Goal: Information Seeking & Learning: Learn about a topic

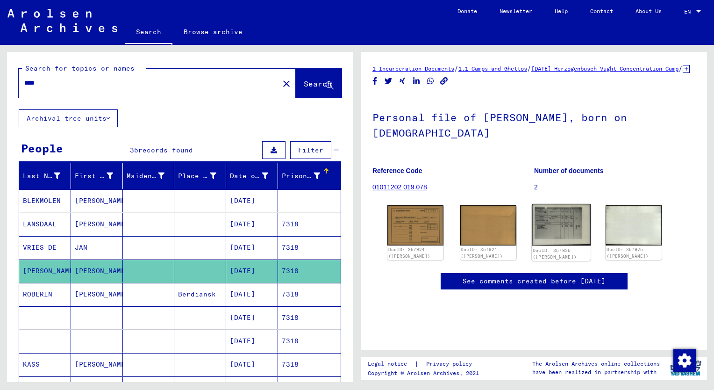
click at [560, 235] on img at bounding box center [561, 225] width 59 height 42
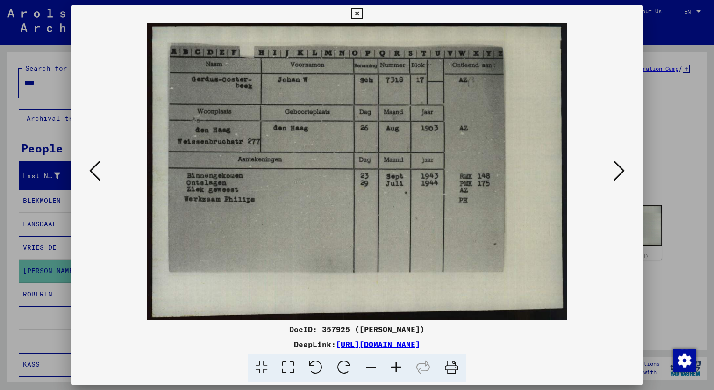
click at [355, 15] on icon at bounding box center [356, 13] width 11 height 11
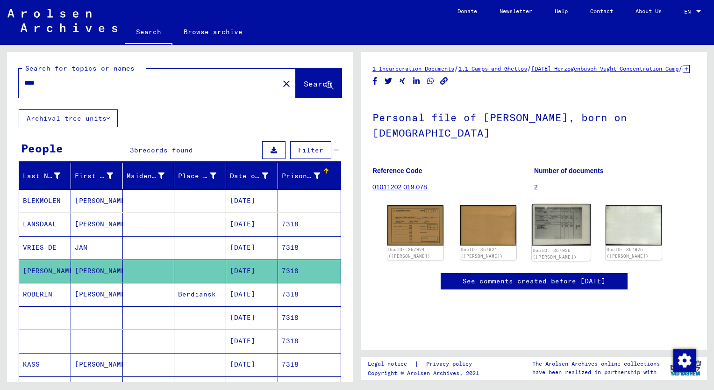
click at [559, 223] on img at bounding box center [561, 225] width 59 height 42
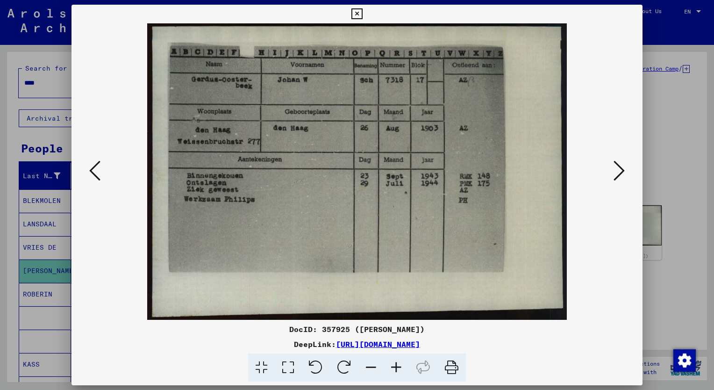
click at [44, 85] on div at bounding box center [357, 195] width 714 height 390
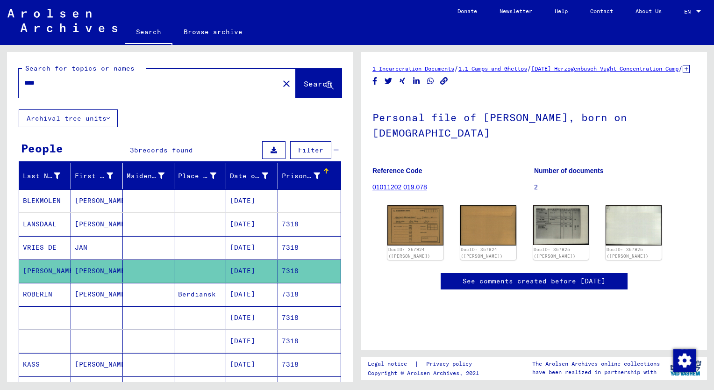
click at [44, 85] on input "****" at bounding box center [148, 83] width 249 height 10
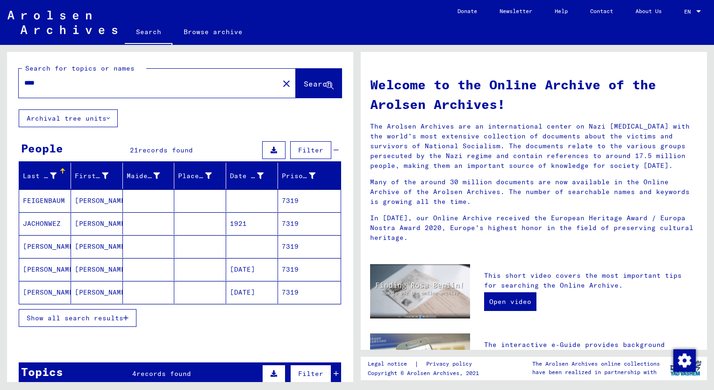
click at [75, 314] on span "Show all search results" at bounding box center [75, 318] width 97 height 8
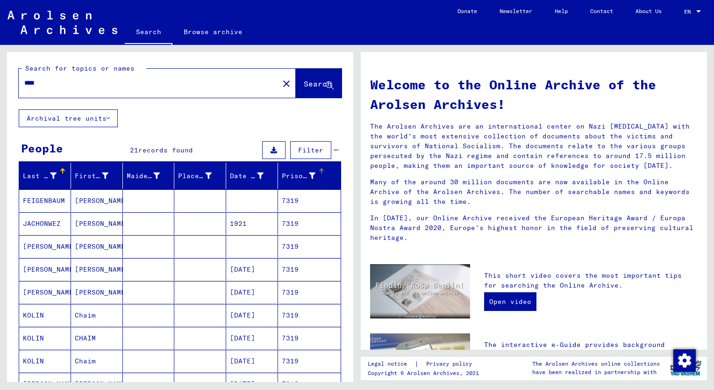
click at [282, 173] on div "Prisoner #" at bounding box center [299, 176] width 34 height 10
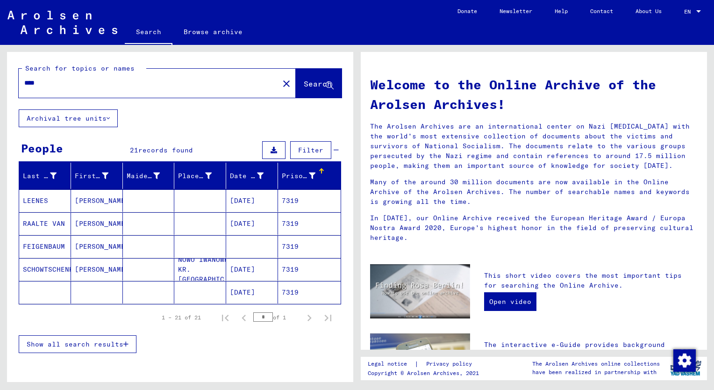
click at [88, 340] on span "Show all search results" at bounding box center [75, 344] width 97 height 8
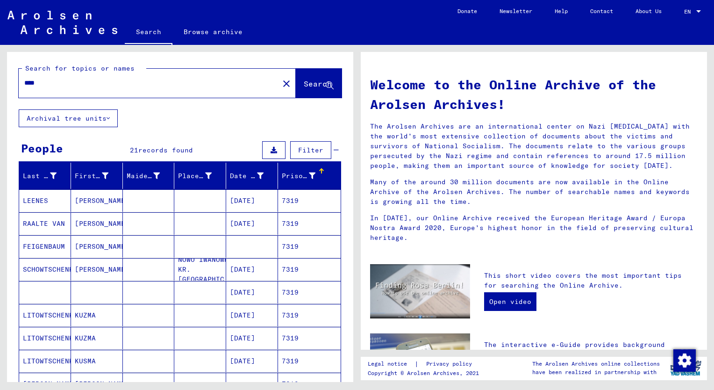
click at [92, 245] on mat-cell "[PERSON_NAME]" at bounding box center [97, 246] width 52 height 22
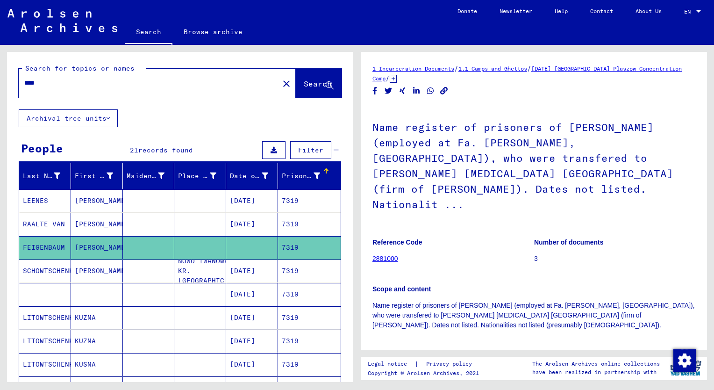
click at [88, 225] on mat-cell "[PERSON_NAME]" at bounding box center [97, 224] width 52 height 23
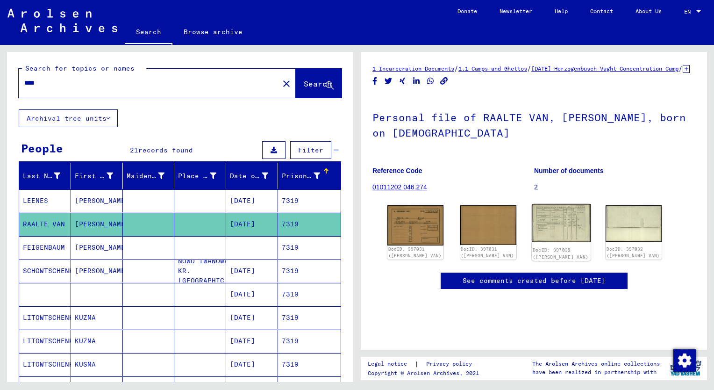
click at [568, 242] on img at bounding box center [561, 223] width 59 height 38
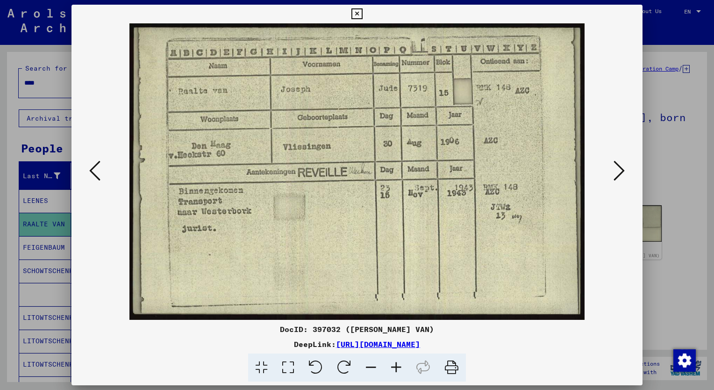
click at [396, 367] on icon at bounding box center [396, 367] width 25 height 29
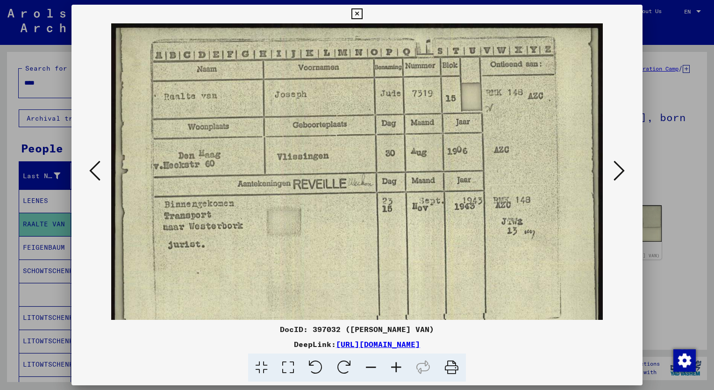
click at [396, 367] on icon at bounding box center [396, 367] width 25 height 29
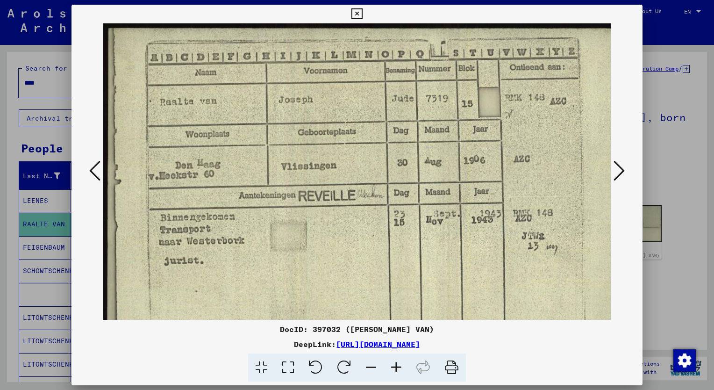
scroll to position [11, 0]
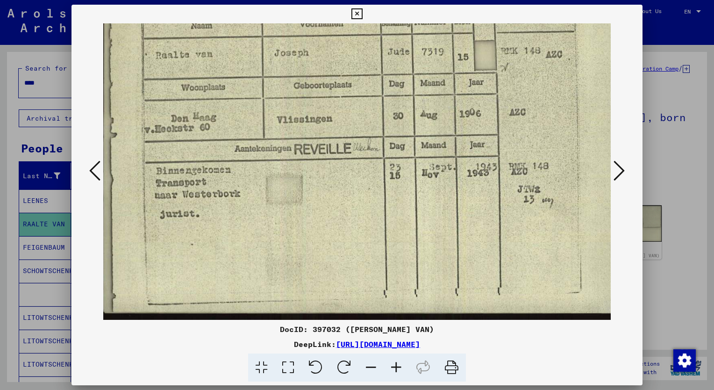
drag, startPoint x: 423, startPoint y: 294, endPoint x: 420, endPoint y: 248, distance: 46.4
click at [420, 248] on img at bounding box center [363, 148] width 528 height 343
click at [46, 93] on div at bounding box center [357, 195] width 714 height 390
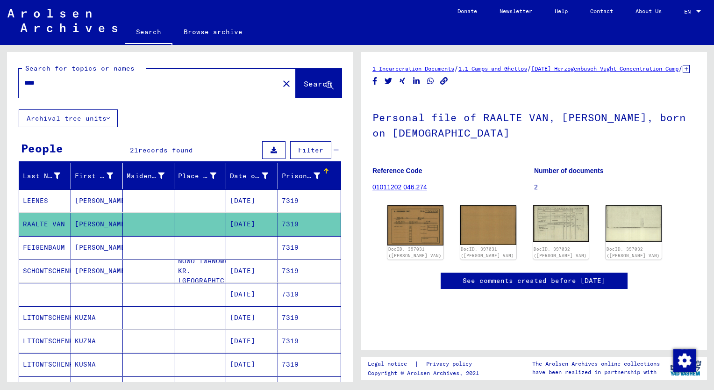
click at [44, 86] on input "****" at bounding box center [148, 83] width 249 height 10
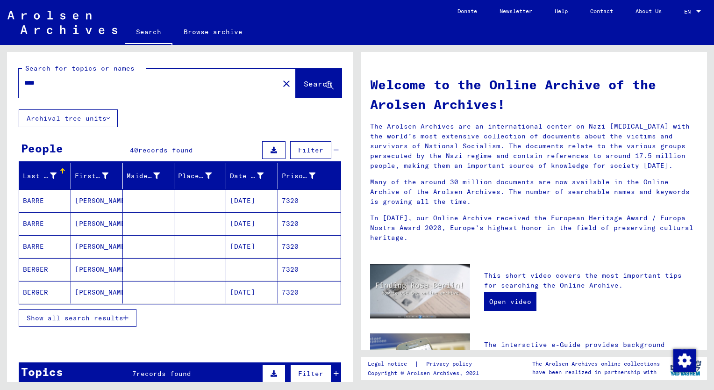
click at [93, 317] on span "Show all search results" at bounding box center [75, 318] width 97 height 8
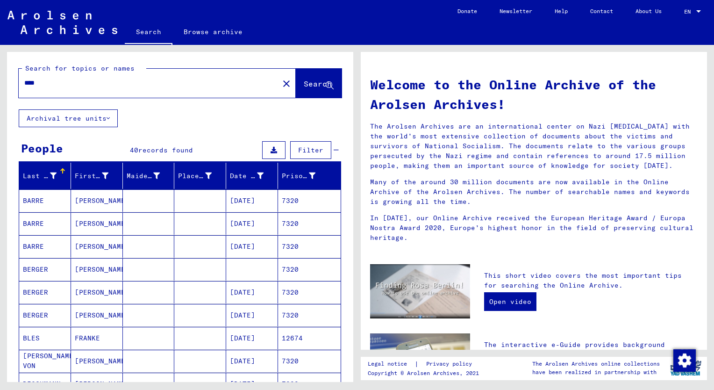
click at [283, 177] on div "Prisoner #" at bounding box center [299, 176] width 34 height 10
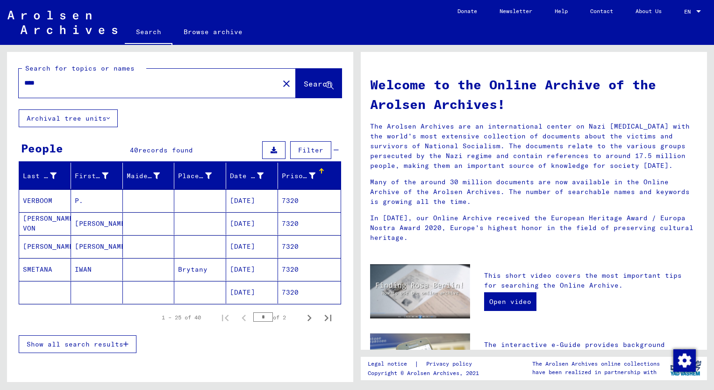
click at [94, 345] on span "Show all search results" at bounding box center [75, 344] width 97 height 8
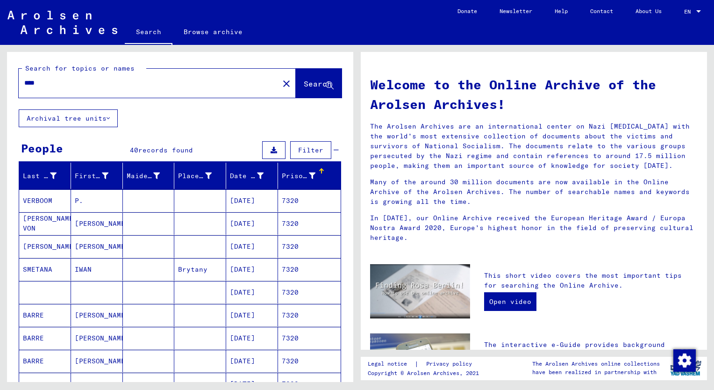
click at [100, 222] on mat-cell "[PERSON_NAME]" at bounding box center [97, 223] width 52 height 22
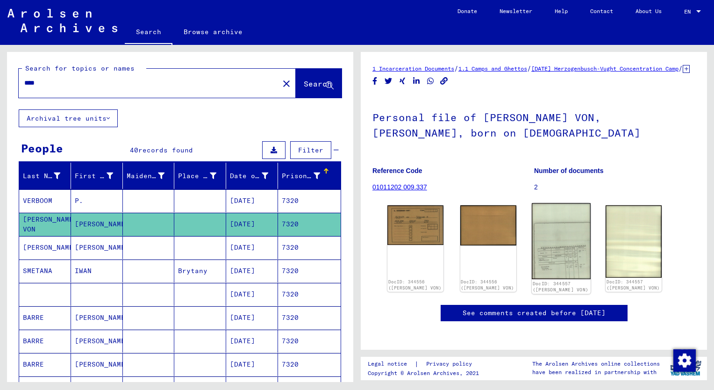
click at [559, 271] on img at bounding box center [561, 241] width 59 height 76
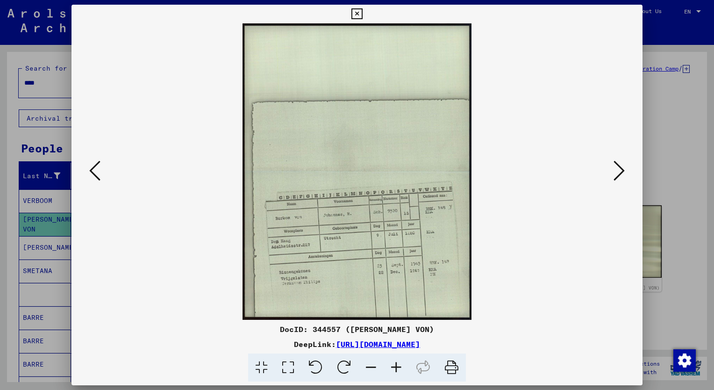
click at [395, 364] on icon at bounding box center [396, 367] width 25 height 29
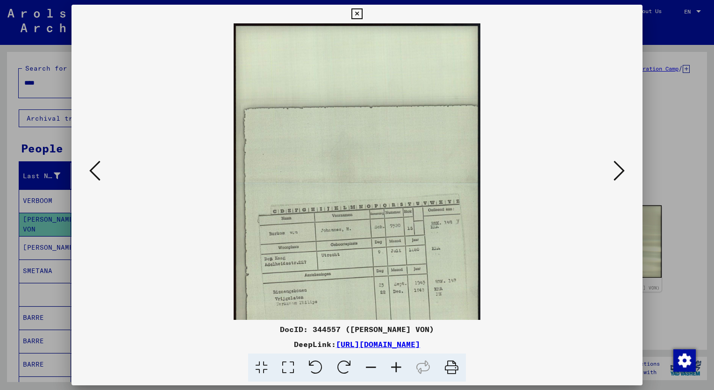
click at [395, 364] on icon at bounding box center [396, 367] width 25 height 29
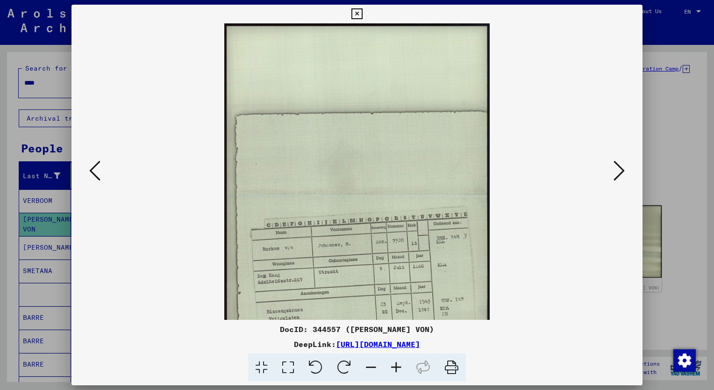
click at [395, 364] on icon at bounding box center [396, 367] width 25 height 29
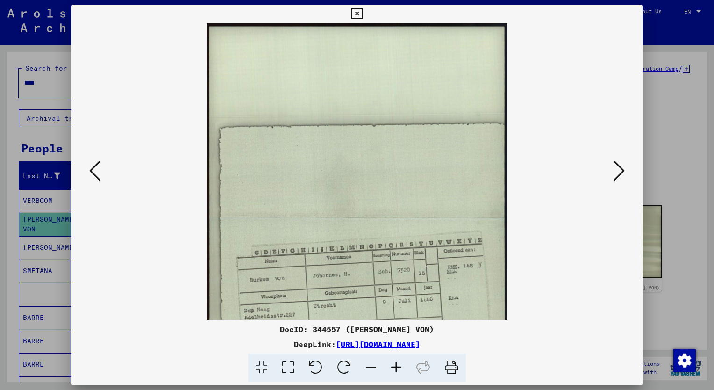
click at [395, 364] on icon at bounding box center [396, 367] width 25 height 29
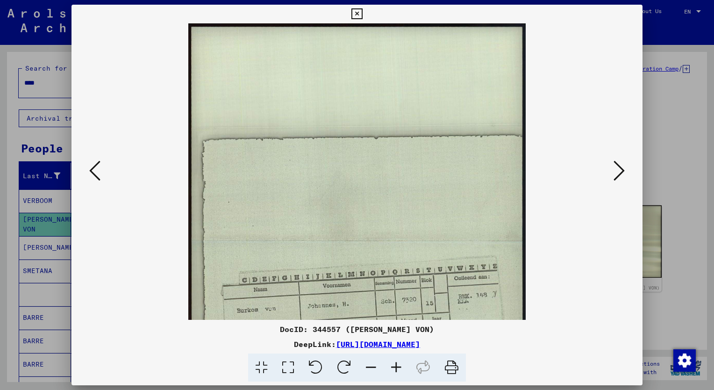
click at [395, 364] on icon at bounding box center [396, 367] width 25 height 29
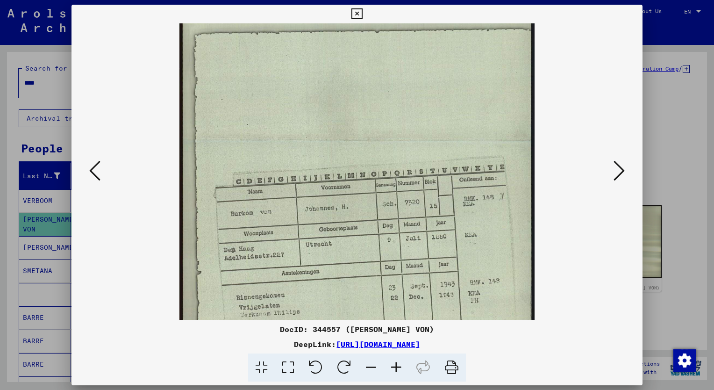
drag, startPoint x: 459, startPoint y: 284, endPoint x: 447, endPoint y: 175, distance: 110.0
click at [447, 175] on img at bounding box center [356, 141] width 355 height 460
click at [14, 176] on div at bounding box center [357, 195] width 714 height 390
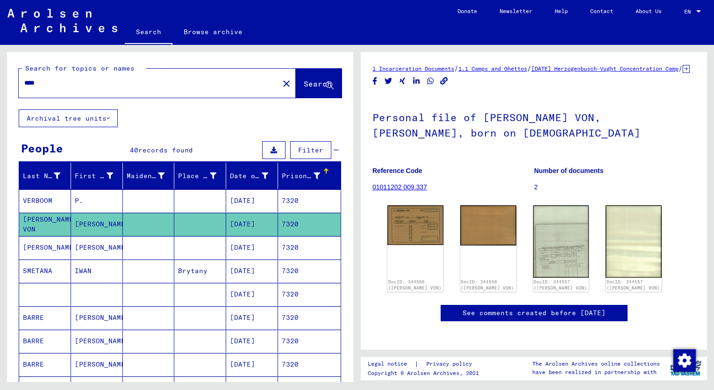
click at [46, 86] on input "****" at bounding box center [148, 83] width 249 height 10
type input "****"
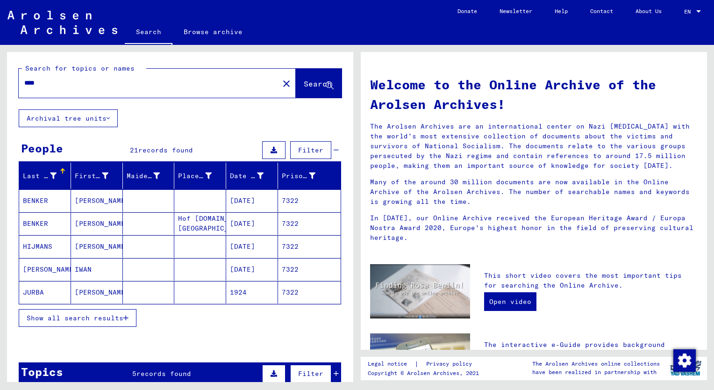
click at [74, 318] on span "Show all search results" at bounding box center [75, 318] width 97 height 8
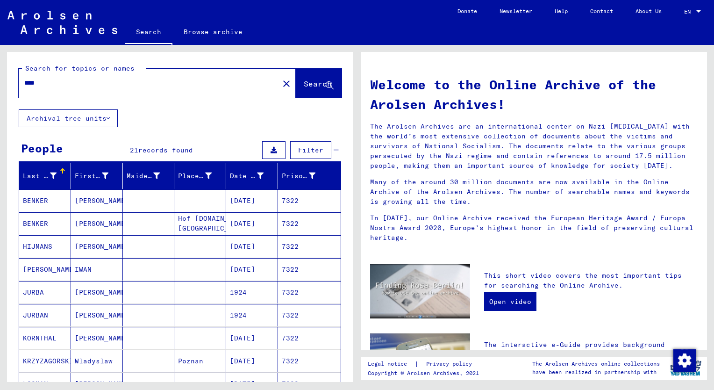
click at [288, 173] on div "Prisoner #" at bounding box center [299, 176] width 34 height 10
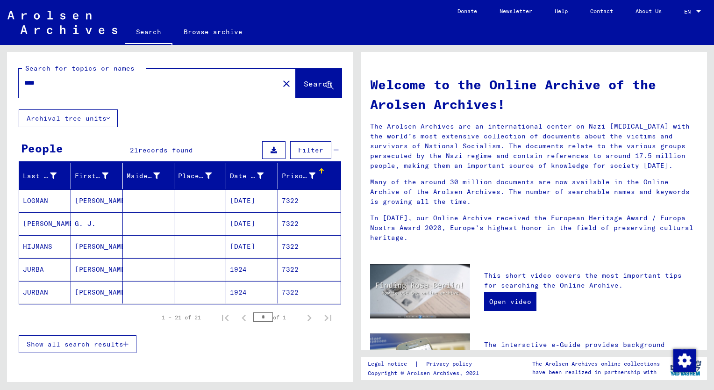
click at [97, 343] on span "Show all search results" at bounding box center [75, 344] width 97 height 8
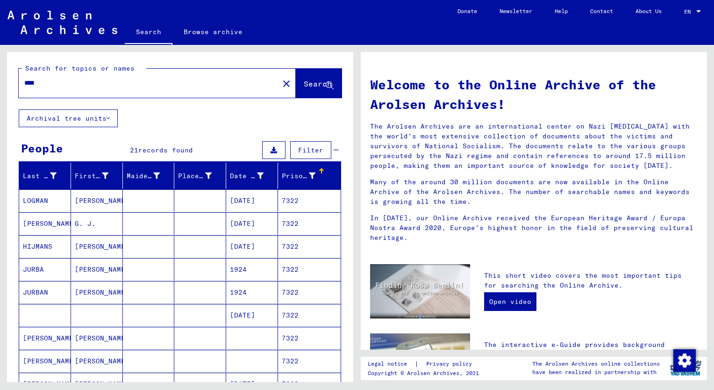
click at [85, 242] on mat-cell "[PERSON_NAME]" at bounding box center [97, 246] width 52 height 22
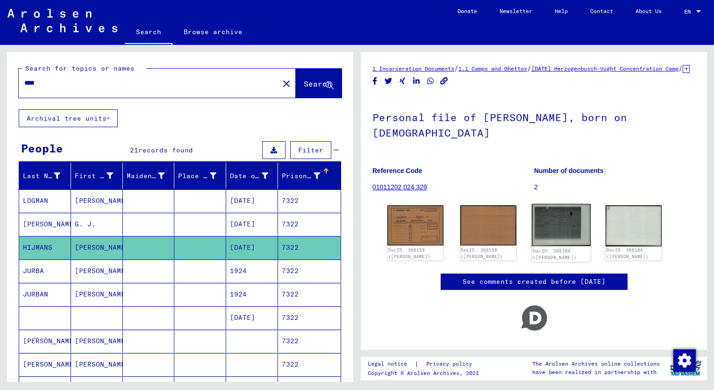
click at [559, 239] on img at bounding box center [561, 225] width 59 height 42
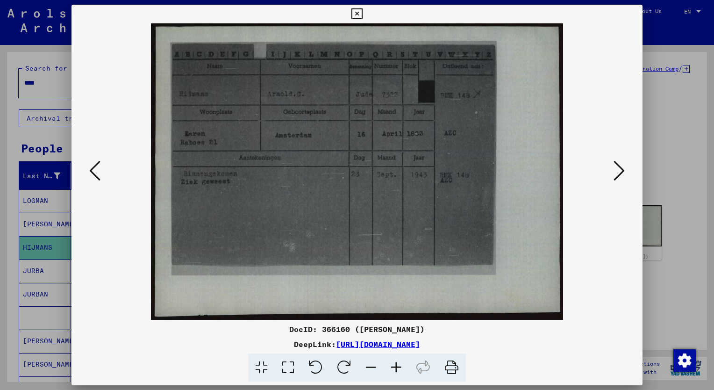
click at [45, 83] on div at bounding box center [357, 195] width 714 height 390
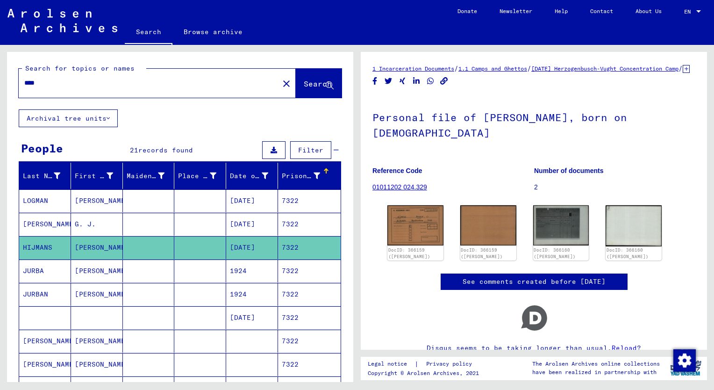
click at [45, 83] on input "****" at bounding box center [148, 83] width 249 height 10
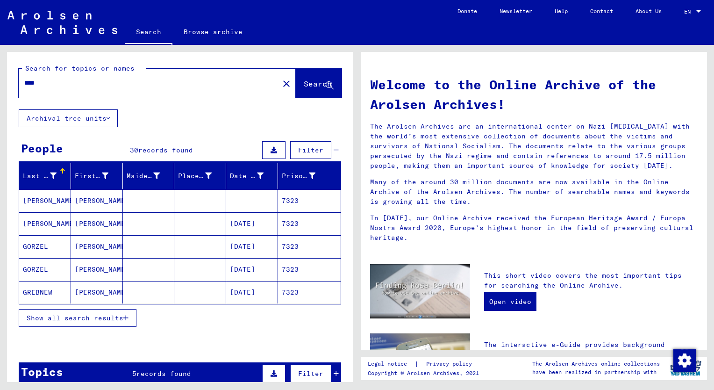
click at [79, 317] on span "Show all search results" at bounding box center [75, 318] width 97 height 8
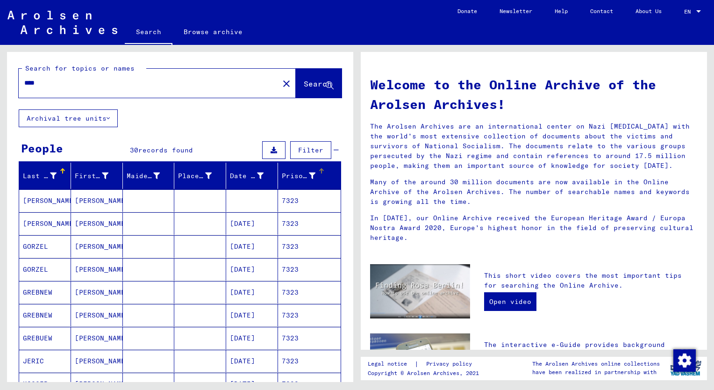
click at [282, 180] on div "Prisoner #" at bounding box center [306, 175] width 48 height 15
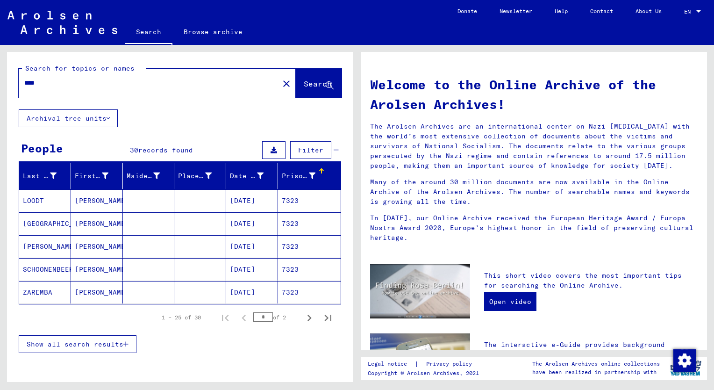
click at [86, 343] on span "Show all search results" at bounding box center [75, 344] width 97 height 8
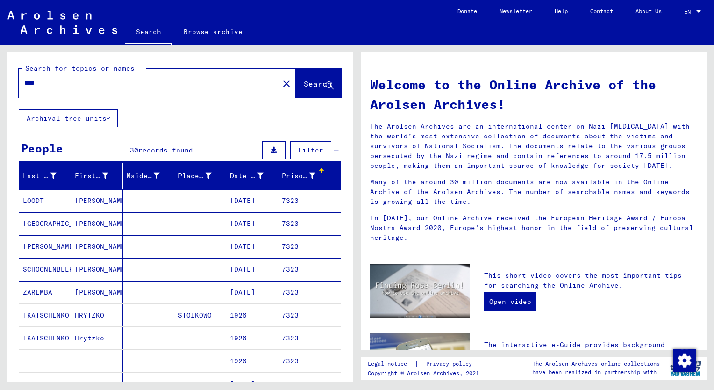
click at [96, 270] on mat-cell "[PERSON_NAME]" at bounding box center [97, 269] width 52 height 22
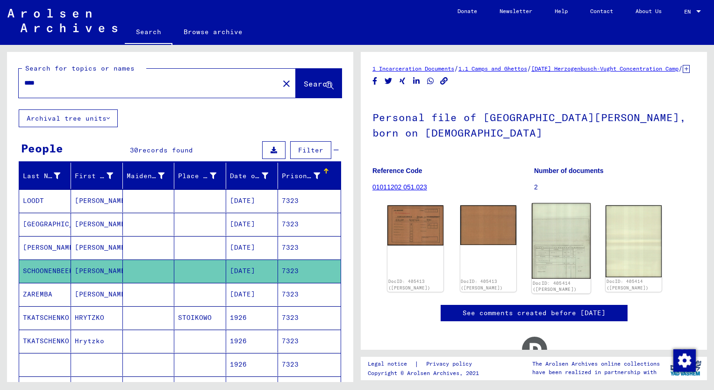
click at [555, 264] on img at bounding box center [561, 241] width 59 height 76
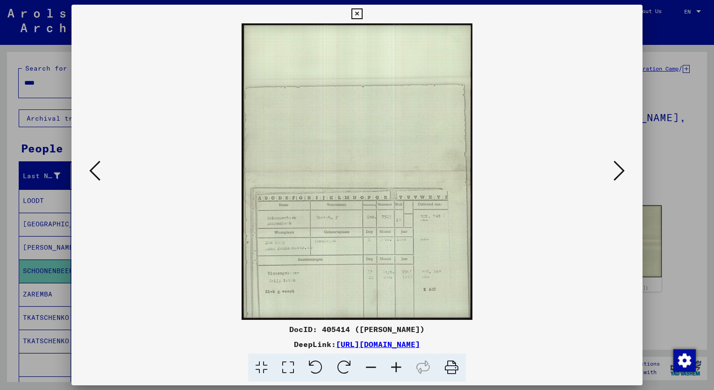
click at [396, 367] on icon at bounding box center [396, 367] width 25 height 29
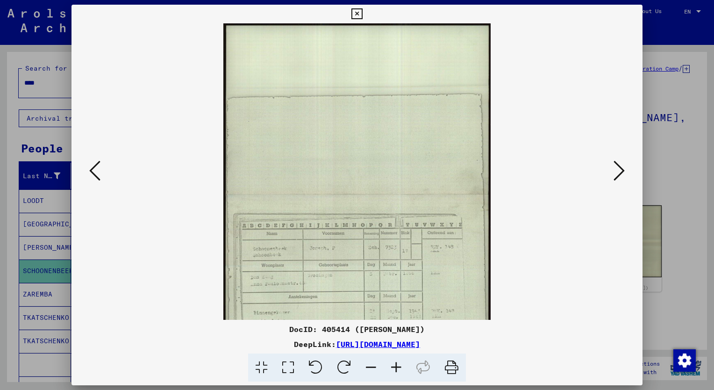
click at [396, 367] on icon at bounding box center [396, 367] width 25 height 29
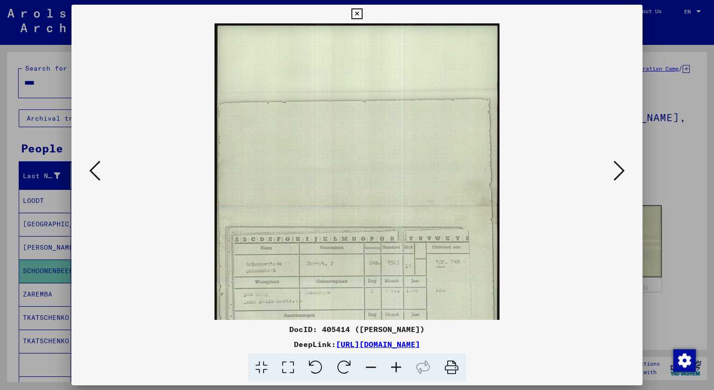
click at [396, 367] on icon at bounding box center [396, 367] width 25 height 29
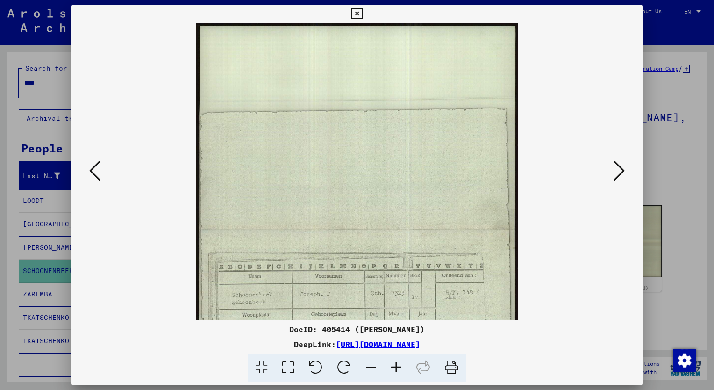
click at [396, 367] on icon at bounding box center [396, 367] width 25 height 29
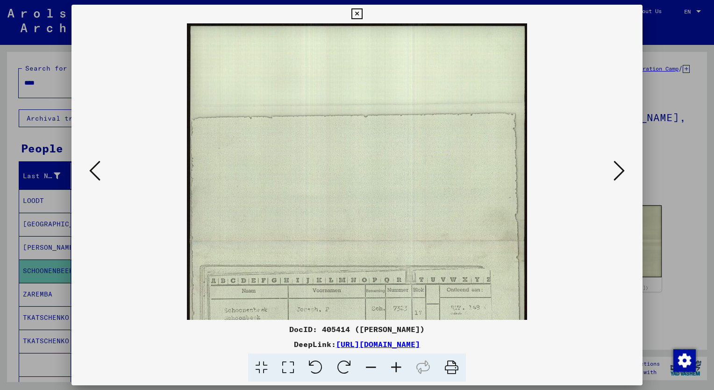
click at [396, 367] on icon at bounding box center [396, 367] width 25 height 29
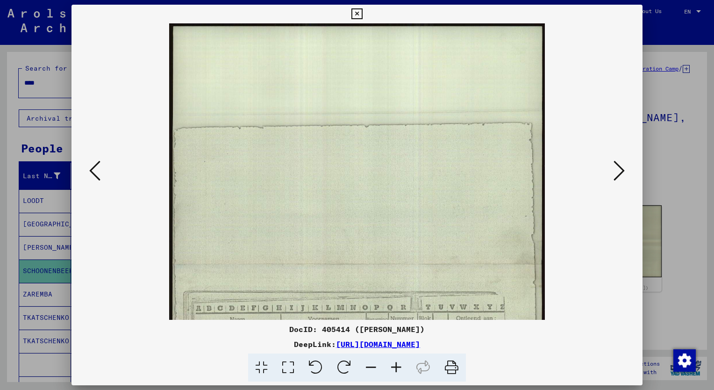
click at [396, 367] on icon at bounding box center [396, 367] width 25 height 29
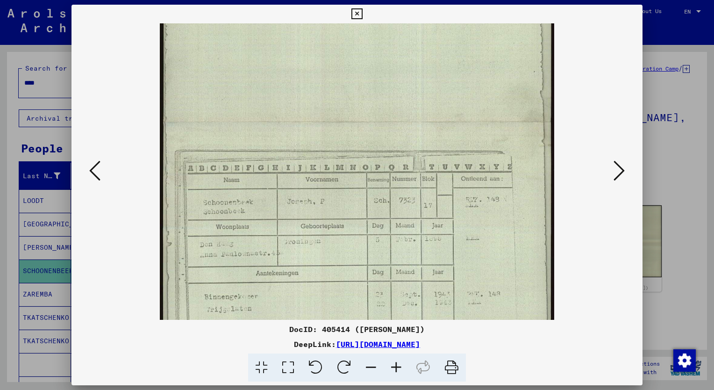
scroll to position [153, 0]
drag, startPoint x: 445, startPoint y: 275, endPoint x: 434, endPoint y: 126, distance: 149.5
click at [434, 126] on img at bounding box center [357, 123] width 394 height 507
click at [9, 151] on div at bounding box center [357, 195] width 714 height 390
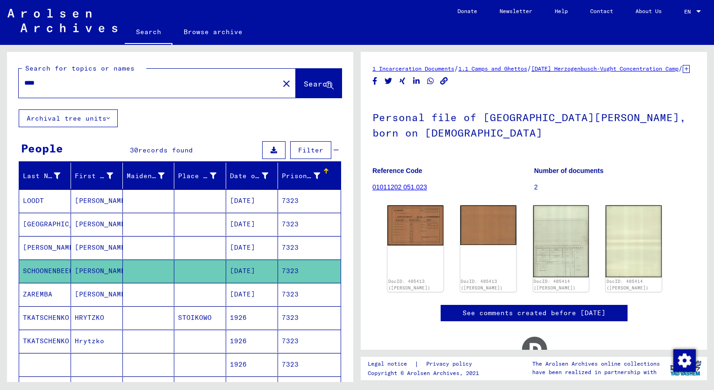
click at [50, 88] on div "****" at bounding box center [146, 82] width 255 height 21
click at [53, 83] on input "****" at bounding box center [148, 83] width 249 height 10
type input "****"
